Goal: Find specific page/section: Find specific page/section

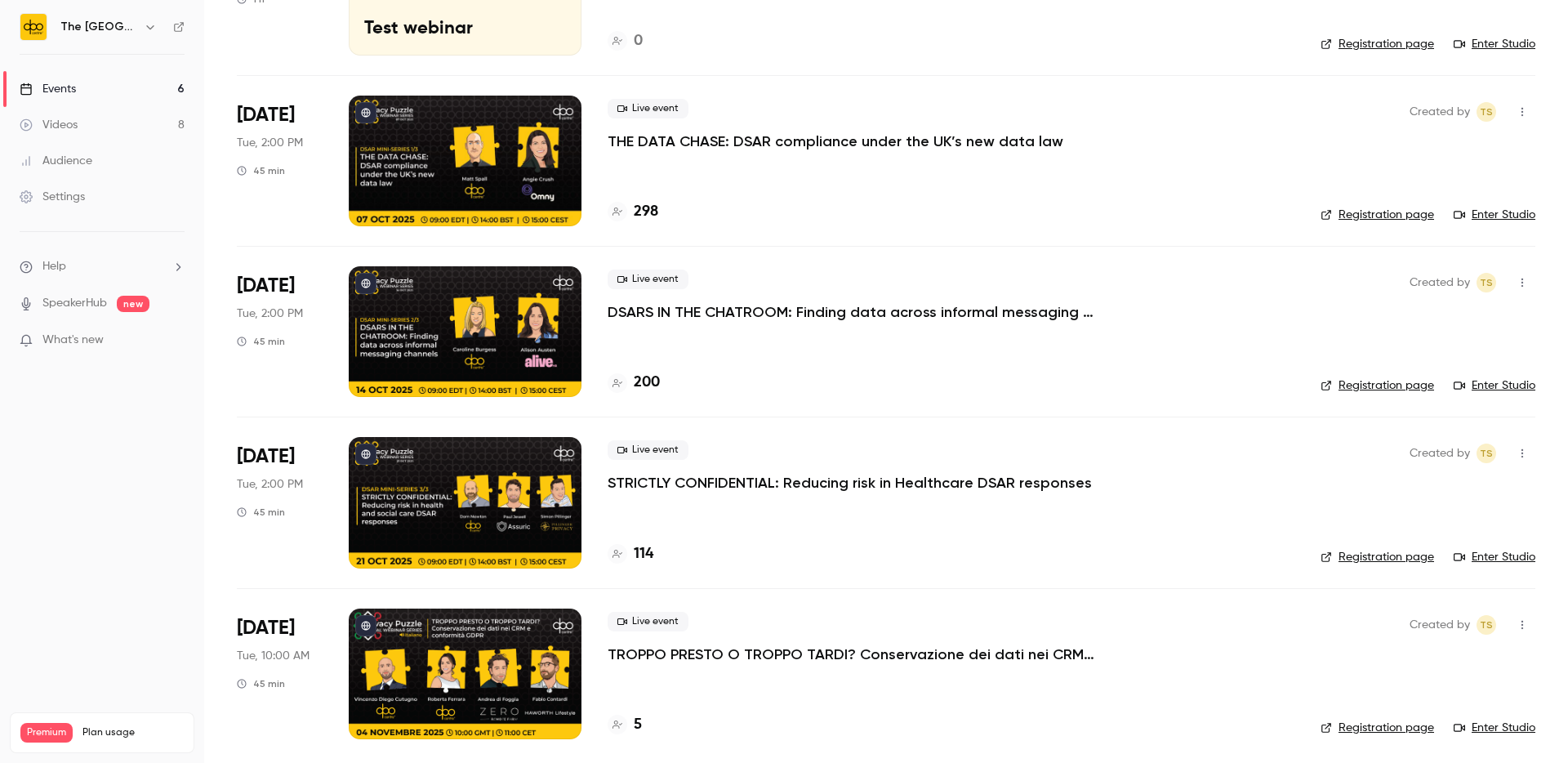
scroll to position [393, 0]
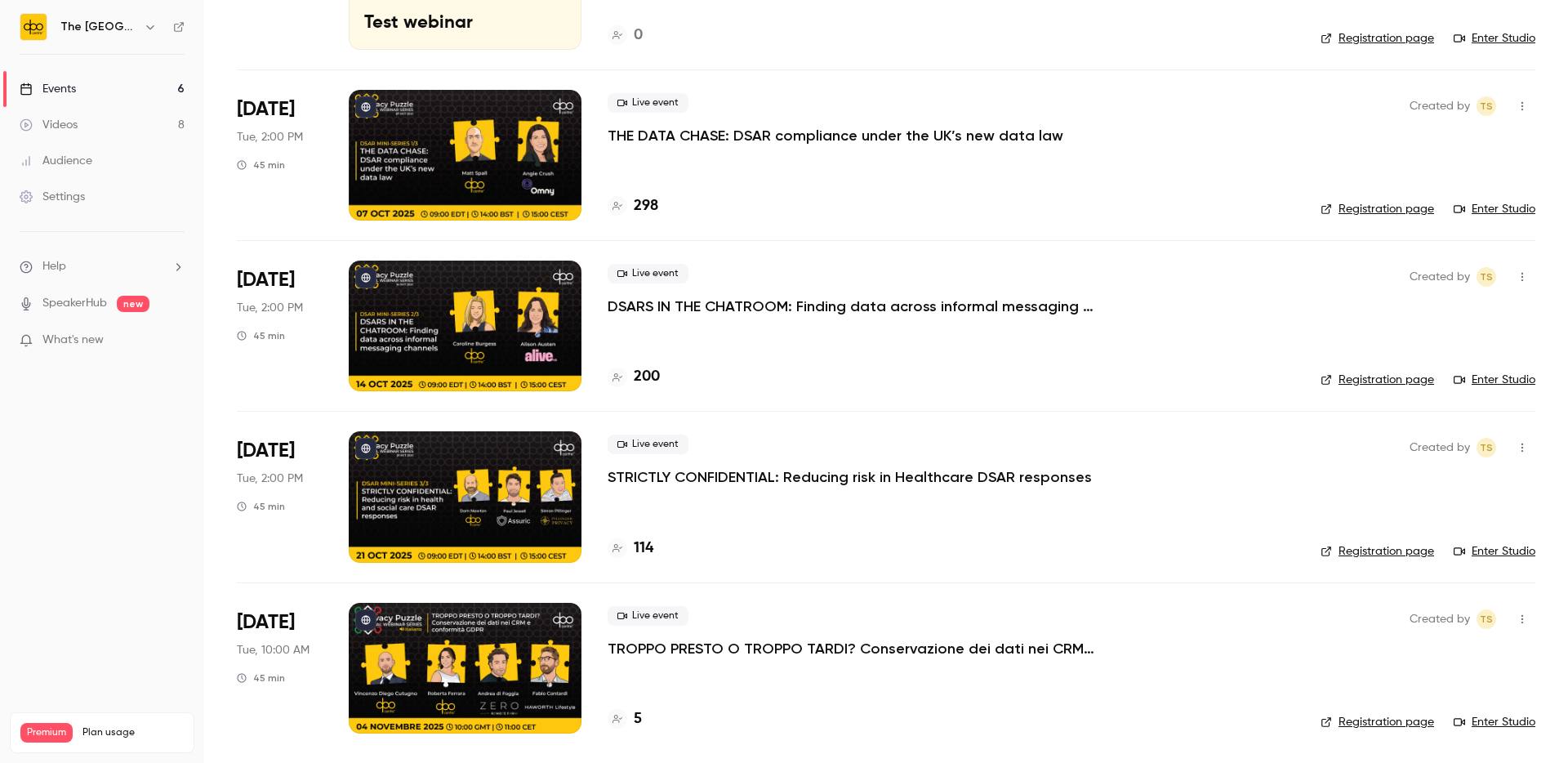
click at [674, 647] on p "TROPPO PRESTO O TROPPO TARDI? Conservazione dei dati nei CRM e conformità GDPR" at bounding box center [852, 647] width 490 height 19
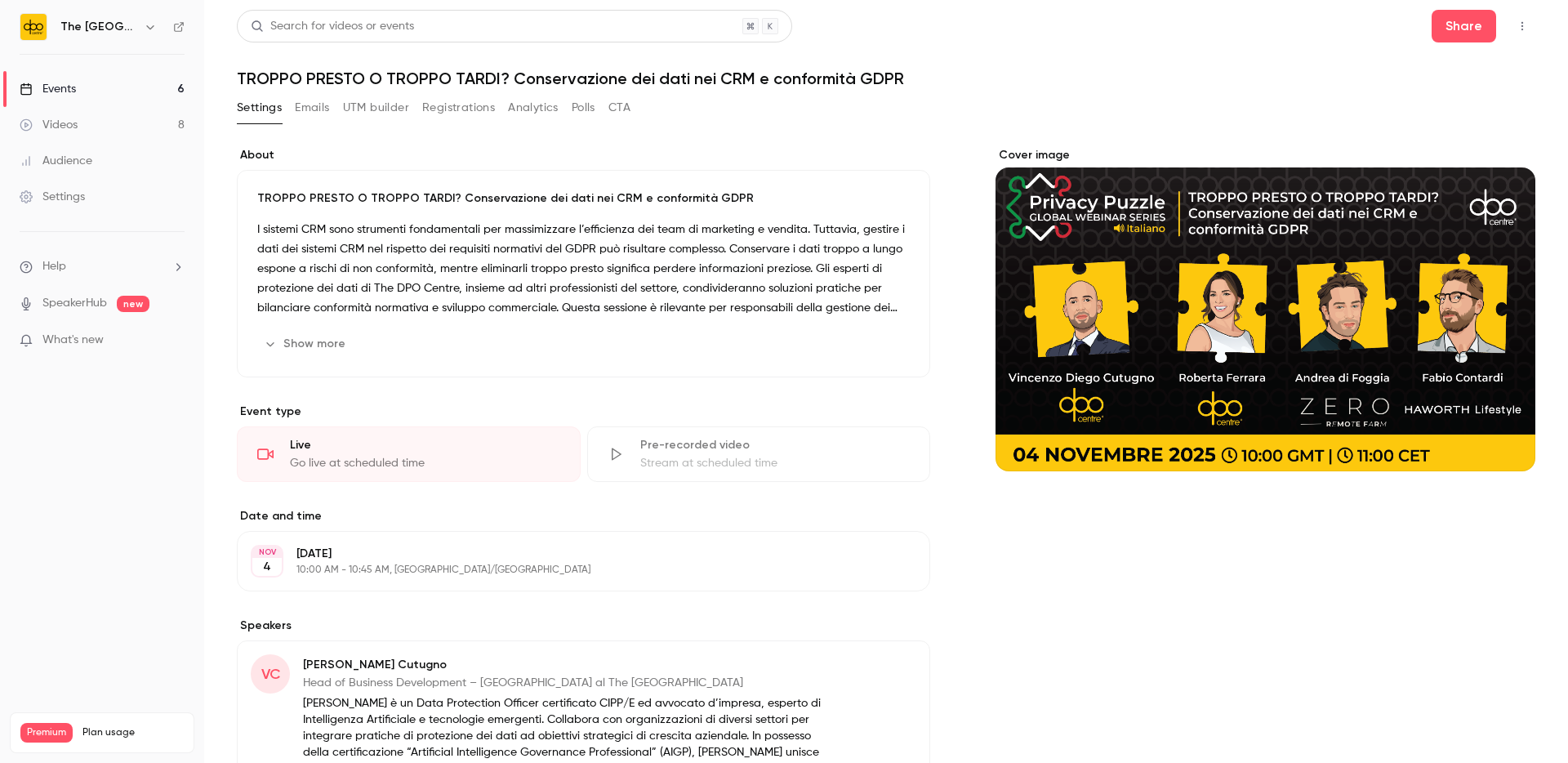
click at [461, 102] on button "Registrations" at bounding box center [458, 107] width 73 height 26
